Goal: Find specific page/section: Find specific page/section

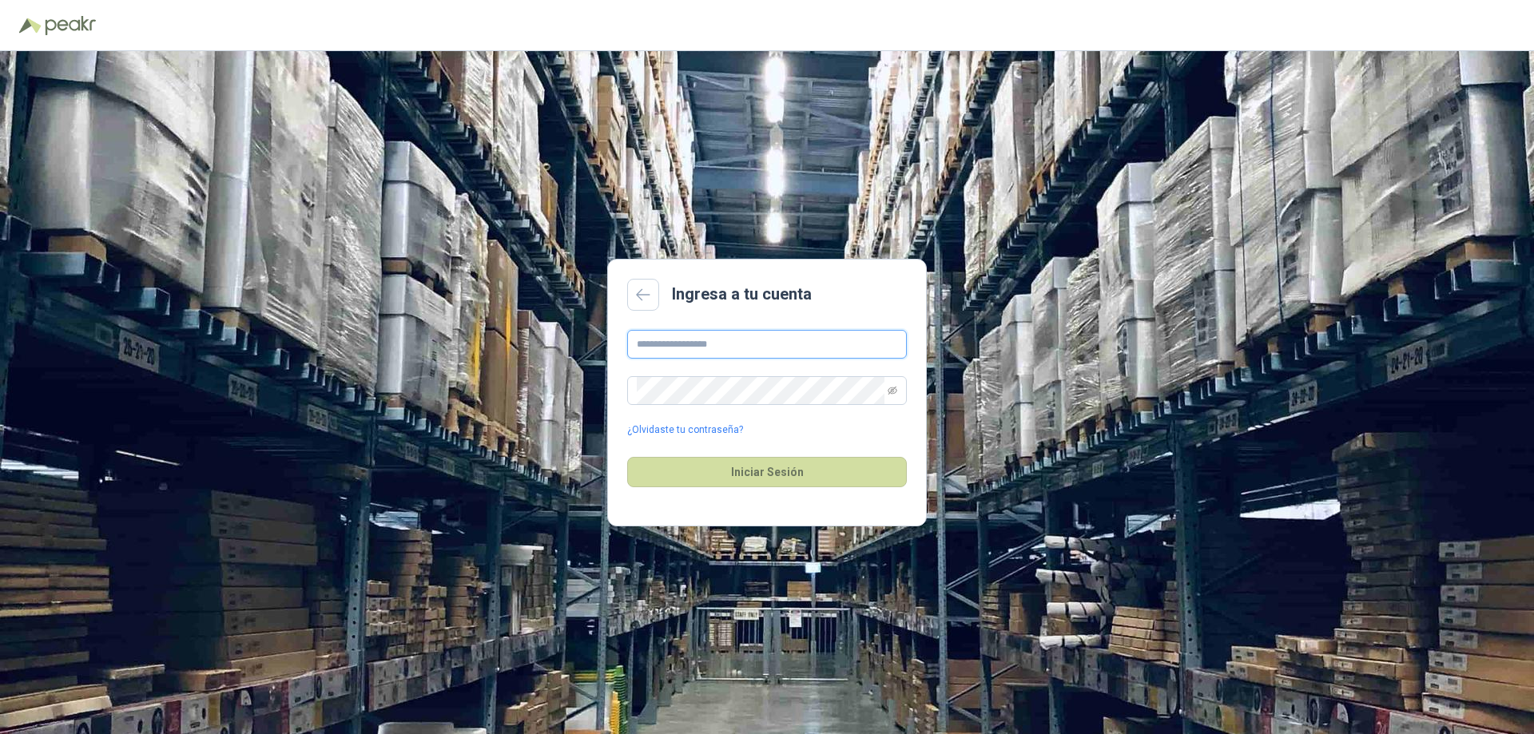
type input "**********"
drag, startPoint x: 773, startPoint y: 498, endPoint x: 779, endPoint y: 482, distance: 17.2
click at [774, 498] on div "Iniciar Sesión" at bounding box center [767, 472] width 280 height 69
click at [779, 482] on button "Iniciar Sesión" at bounding box center [767, 472] width 280 height 30
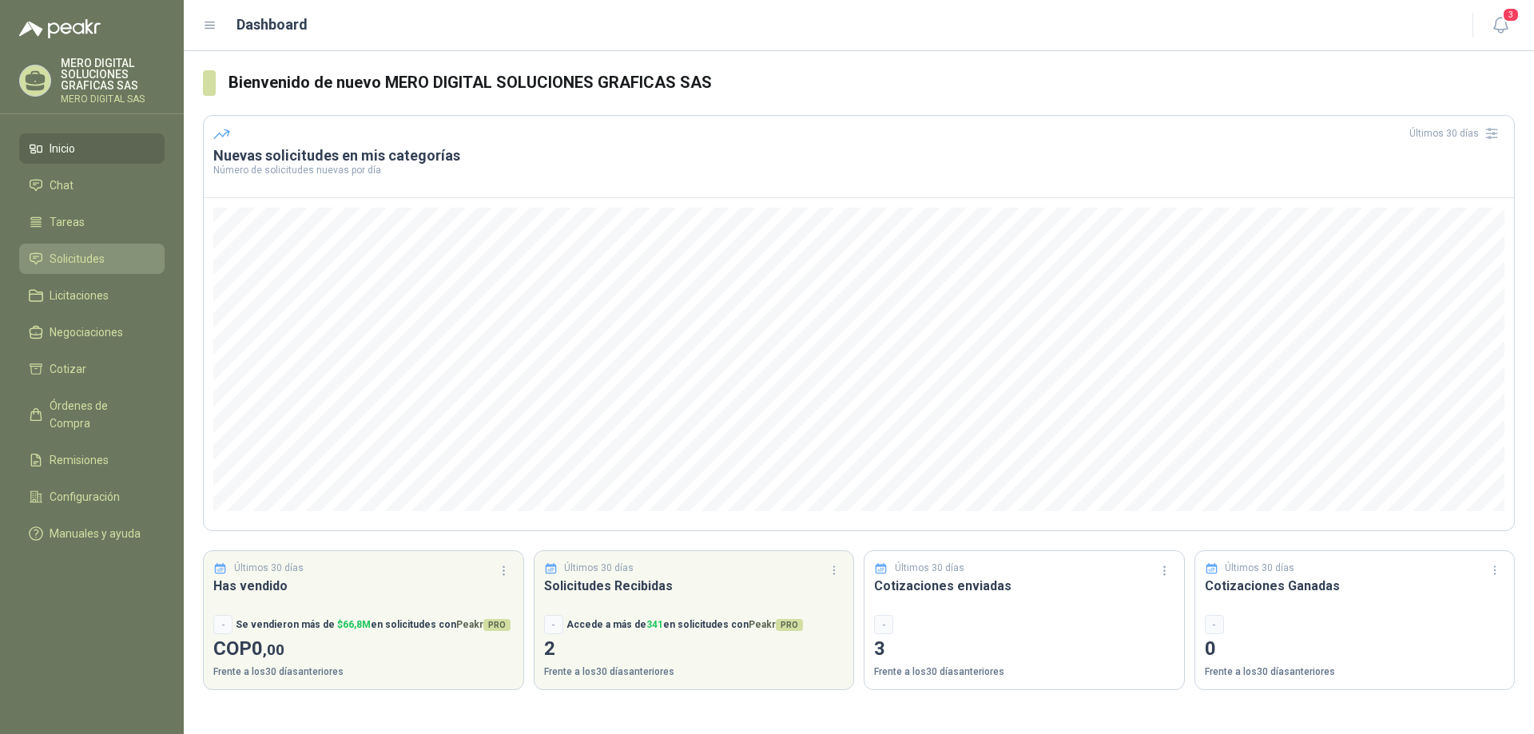
click at [78, 266] on span "Solicitudes" at bounding box center [77, 259] width 55 height 18
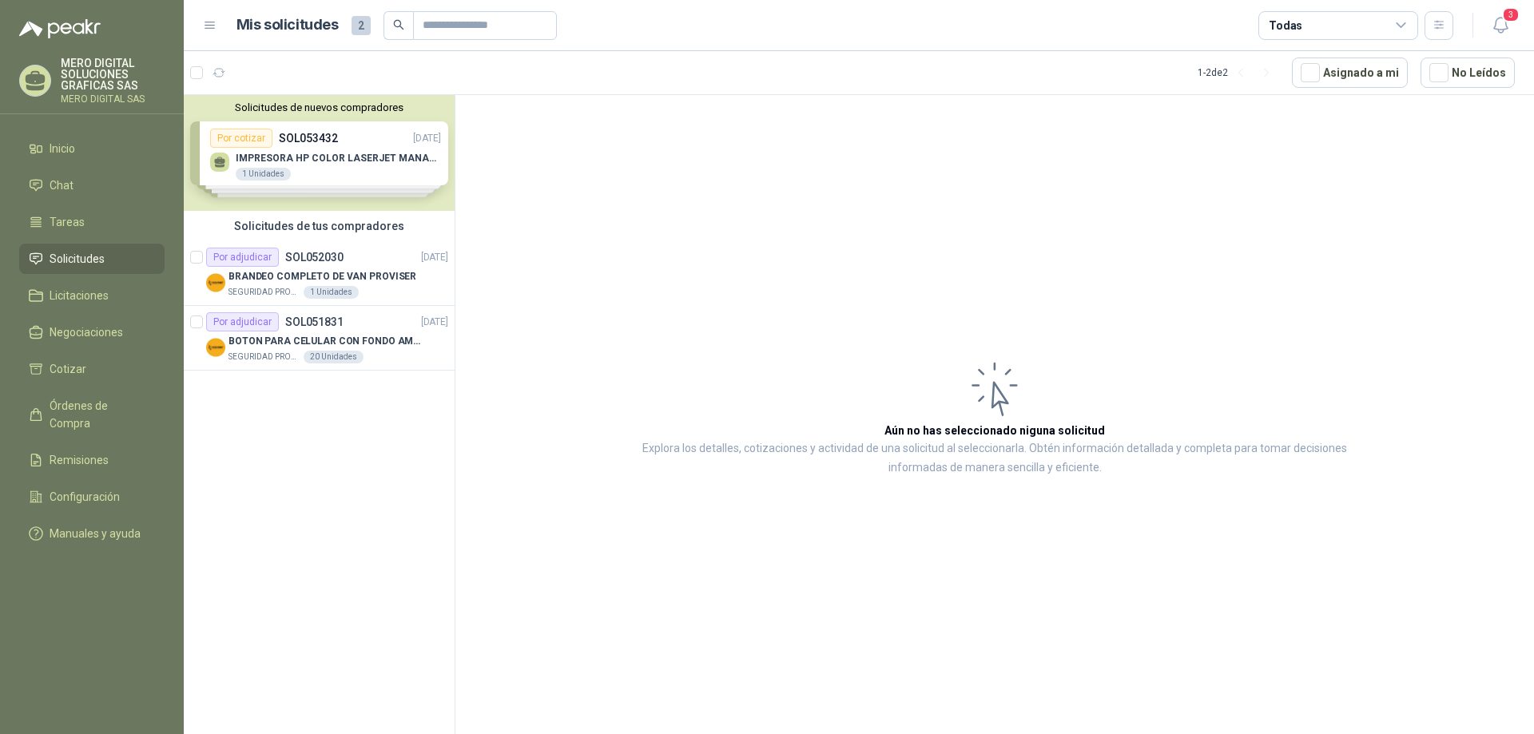
click at [387, 181] on div "Solicitudes de nuevos compradores Por cotizar SOL053432 [DATE] IMPRESORA HP COL…" at bounding box center [319, 153] width 271 height 116
